Goal: Information Seeking & Learning: Learn about a topic

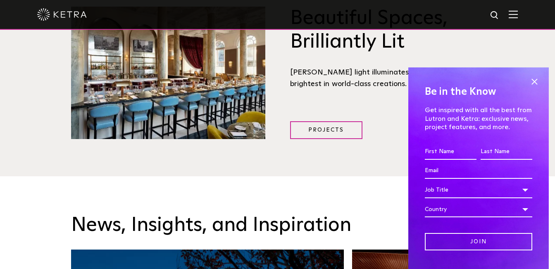
scroll to position [1198, 0]
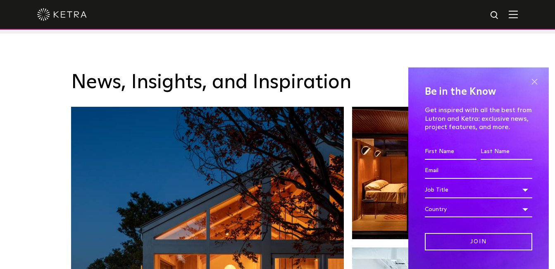
click at [528, 83] on span at bounding box center [534, 82] width 12 height 12
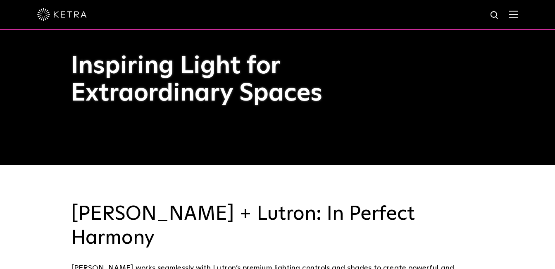
scroll to position [0, 0]
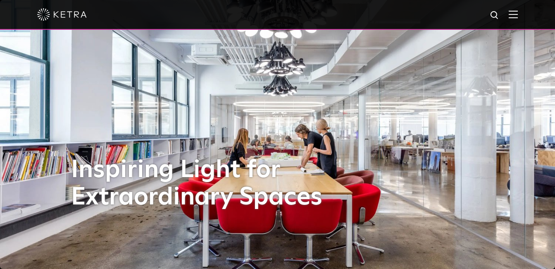
click at [518, 15] on img at bounding box center [513, 14] width 9 height 8
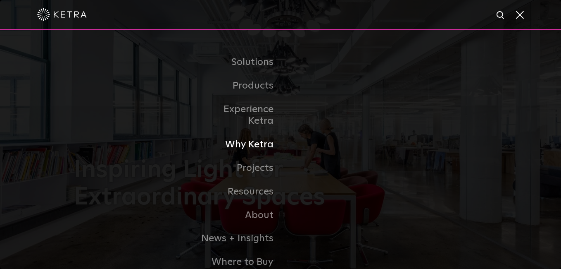
click at [239, 133] on link "Why Ketra" at bounding box center [238, 145] width 85 height 24
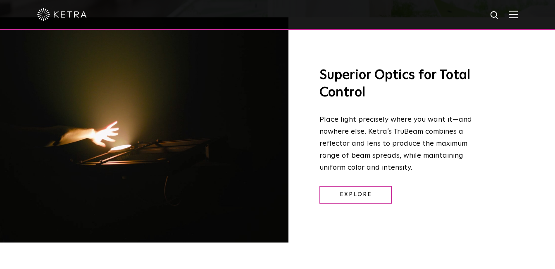
scroll to position [1033, 0]
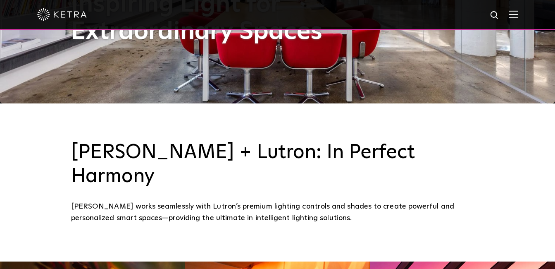
scroll to position [331, 0]
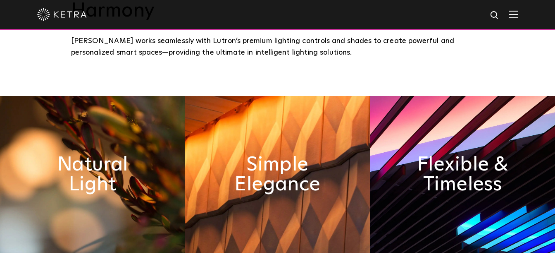
click at [518, 15] on img at bounding box center [513, 14] width 9 height 8
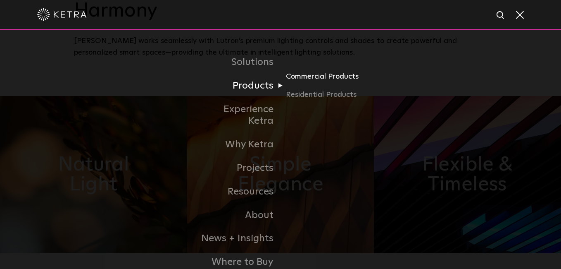
click at [310, 77] on link "Commercial Products" at bounding box center [325, 80] width 79 height 18
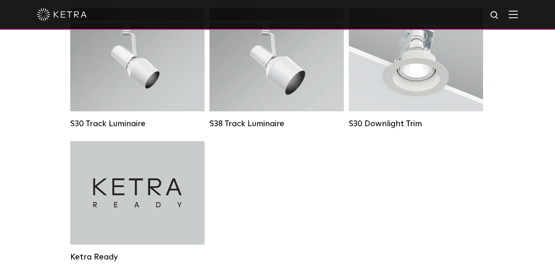
scroll to position [827, 0]
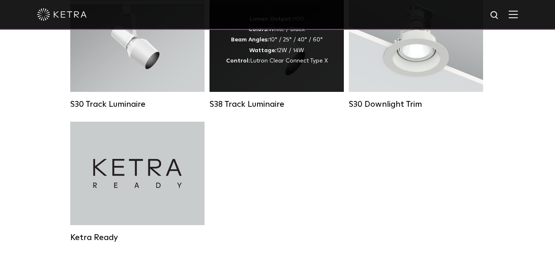
click at [283, 79] on div "Lumen Output: 1100 Colors: White / Black Beam Angles: 10° / 25° / 40° / 60° Wat…" at bounding box center [277, 39] width 134 height 103
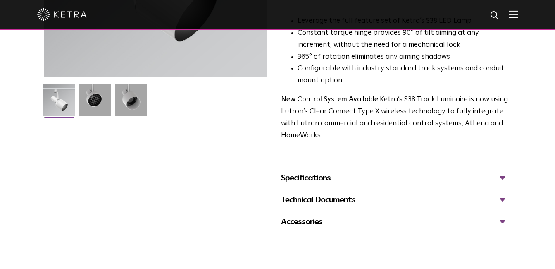
scroll to position [289, 0]
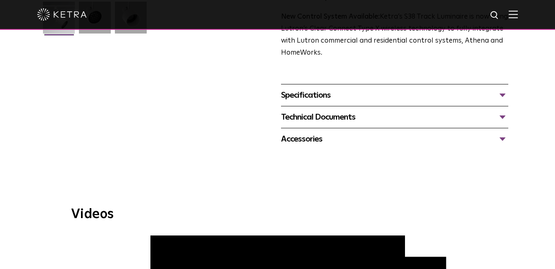
click at [504, 95] on div "Specifications" at bounding box center [395, 94] width 228 height 13
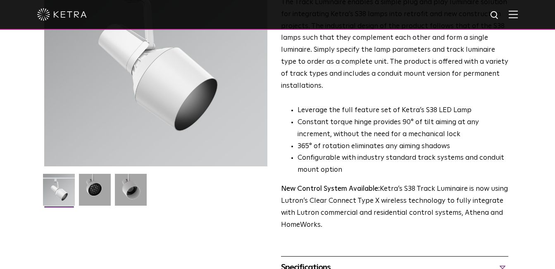
scroll to position [41, 0]
